Goal: Find contact information: Find contact information

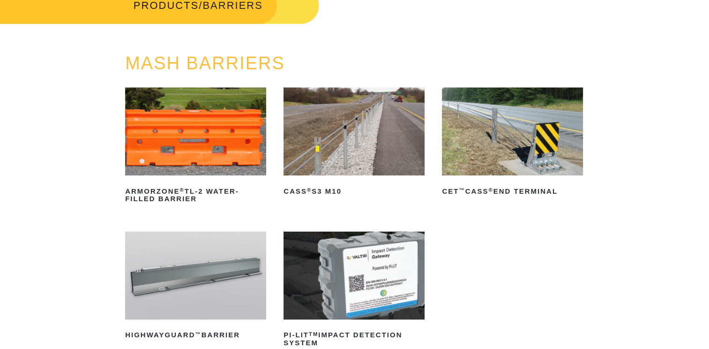
scroll to position [94, 0]
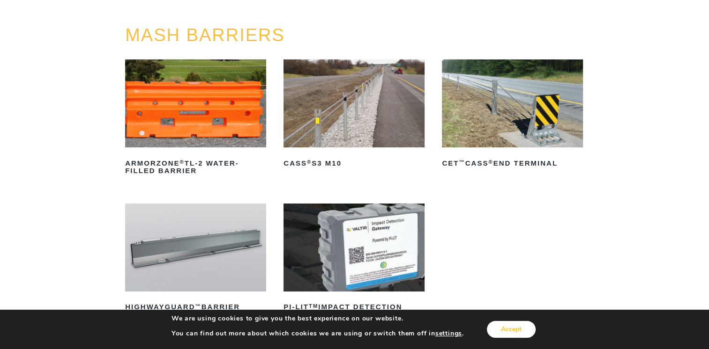
click at [530, 325] on button "Accept" at bounding box center [511, 329] width 49 height 17
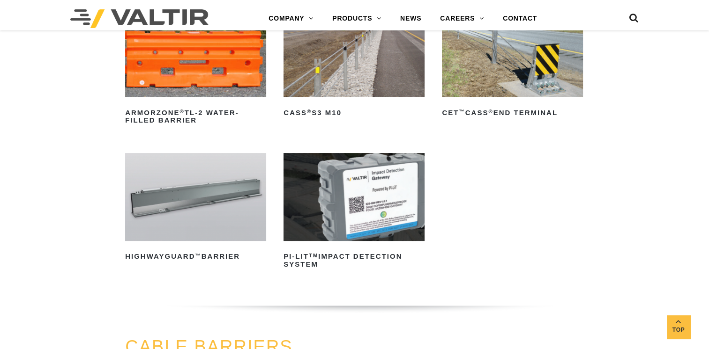
scroll to position [234, 0]
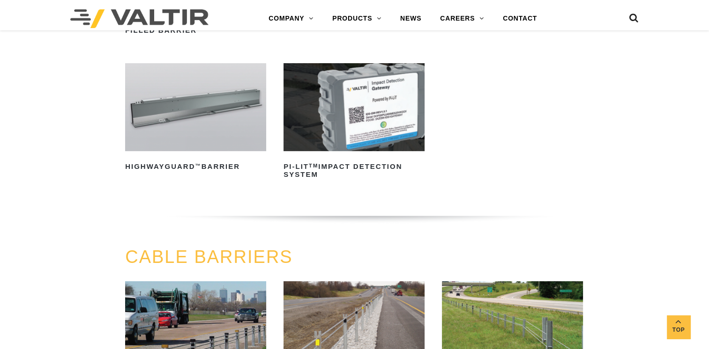
click at [354, 128] on img at bounding box center [353, 107] width 141 height 88
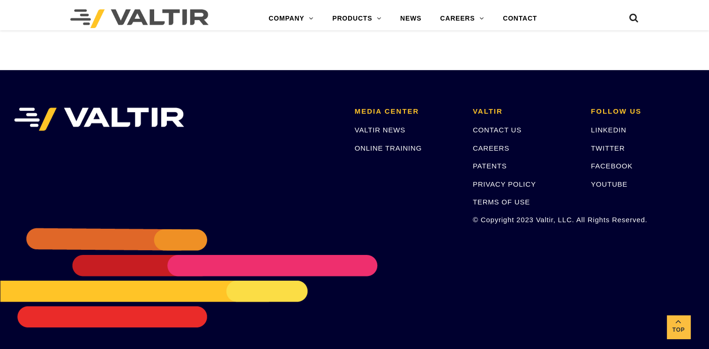
scroll to position [2952, 0]
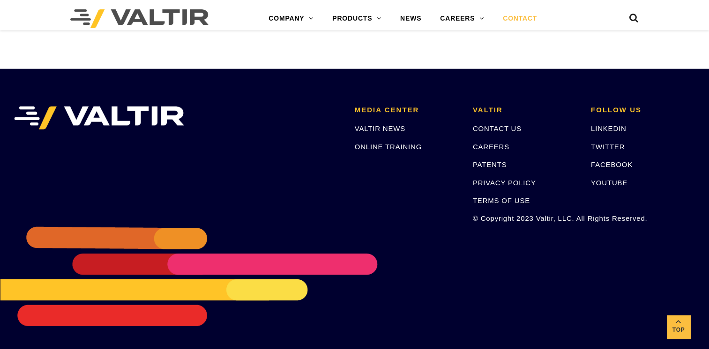
click at [520, 14] on link "CONTACT" at bounding box center [519, 18] width 53 height 19
